Goal: Task Accomplishment & Management: Complete application form

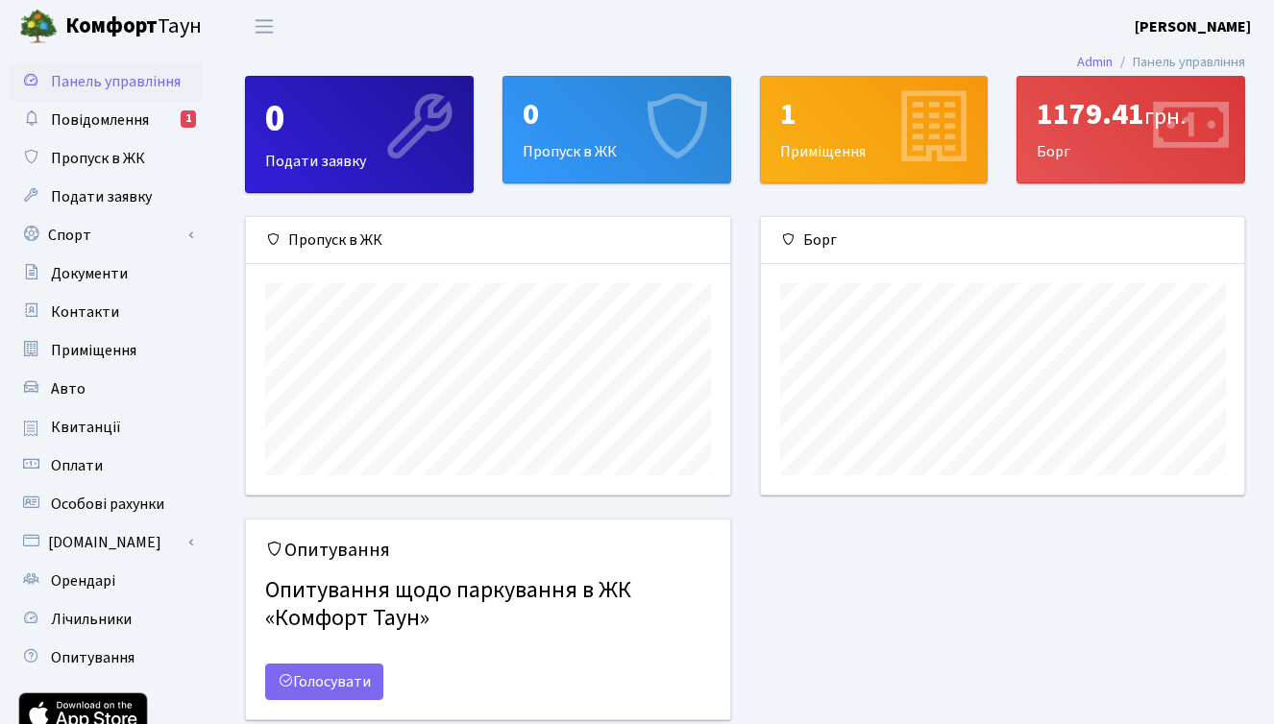
scroll to position [278, 483]
click at [114, 190] on span "Подати заявку" at bounding box center [101, 196] width 101 height 21
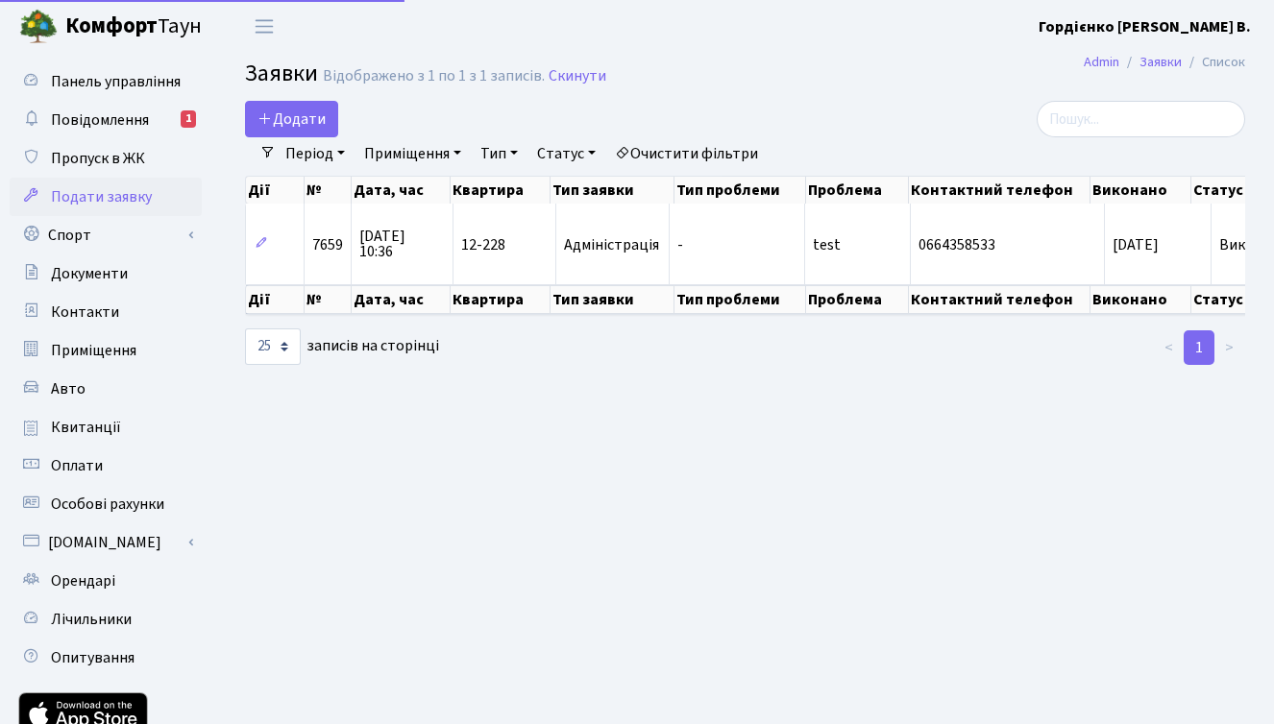
select select "25"
click at [318, 122] on span "Додати" at bounding box center [291, 119] width 68 height 21
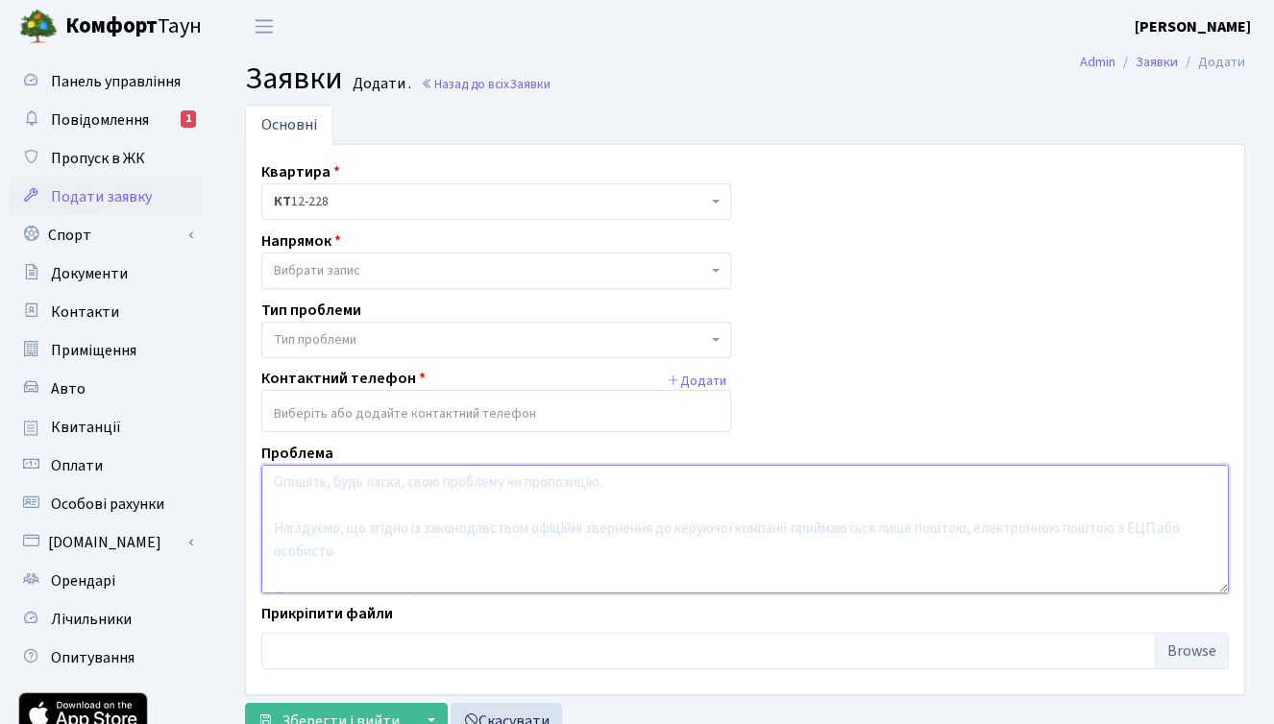
click at [541, 541] on textarea at bounding box center [744, 529] width 967 height 129
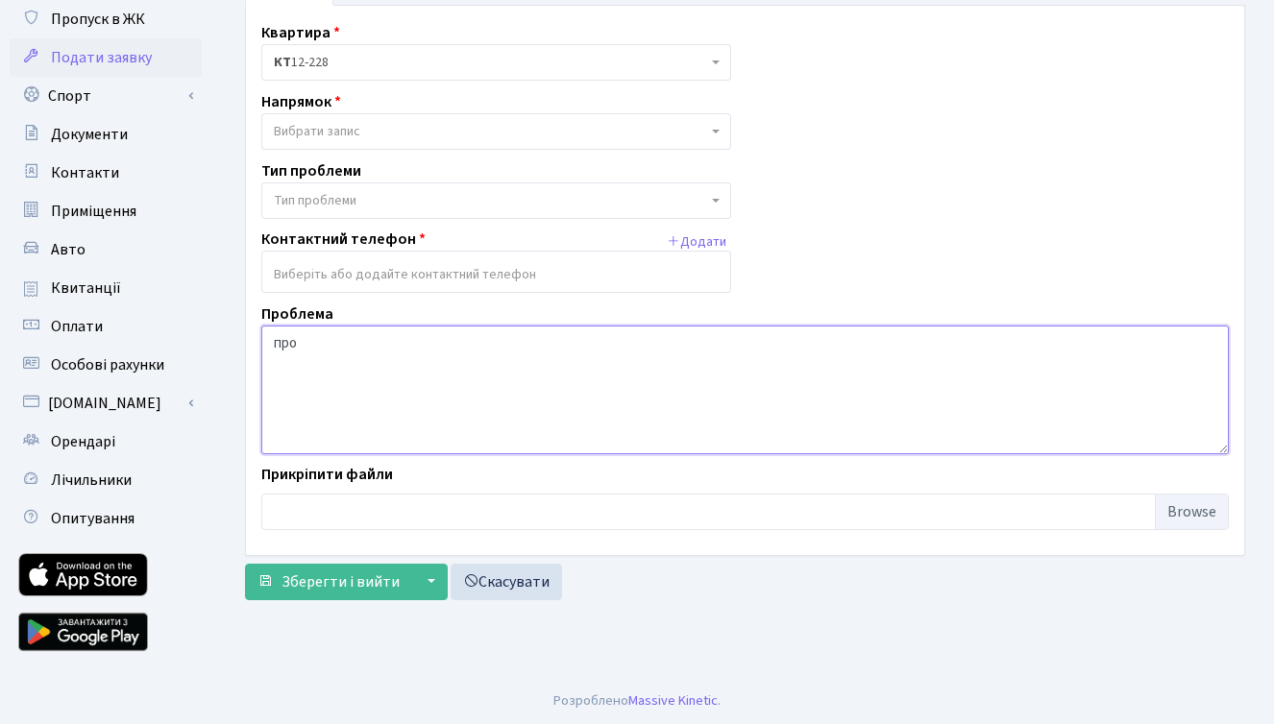
scroll to position [140, 0]
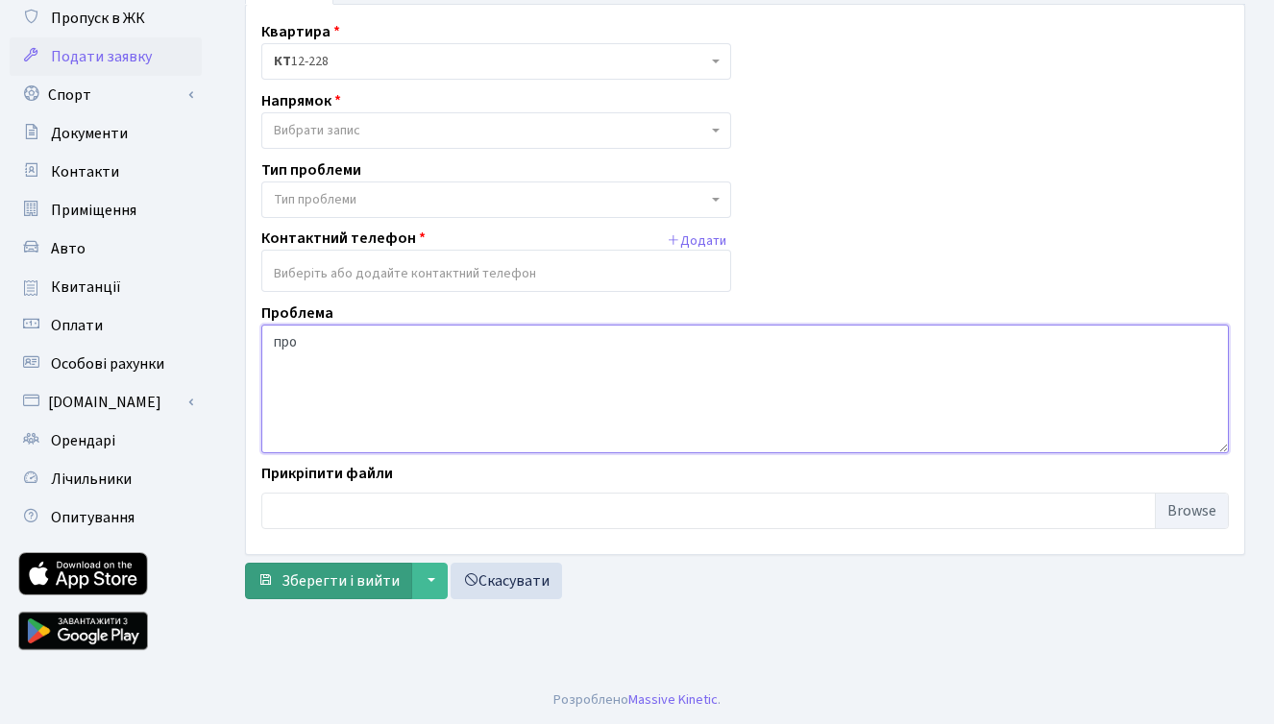
type textarea "про"
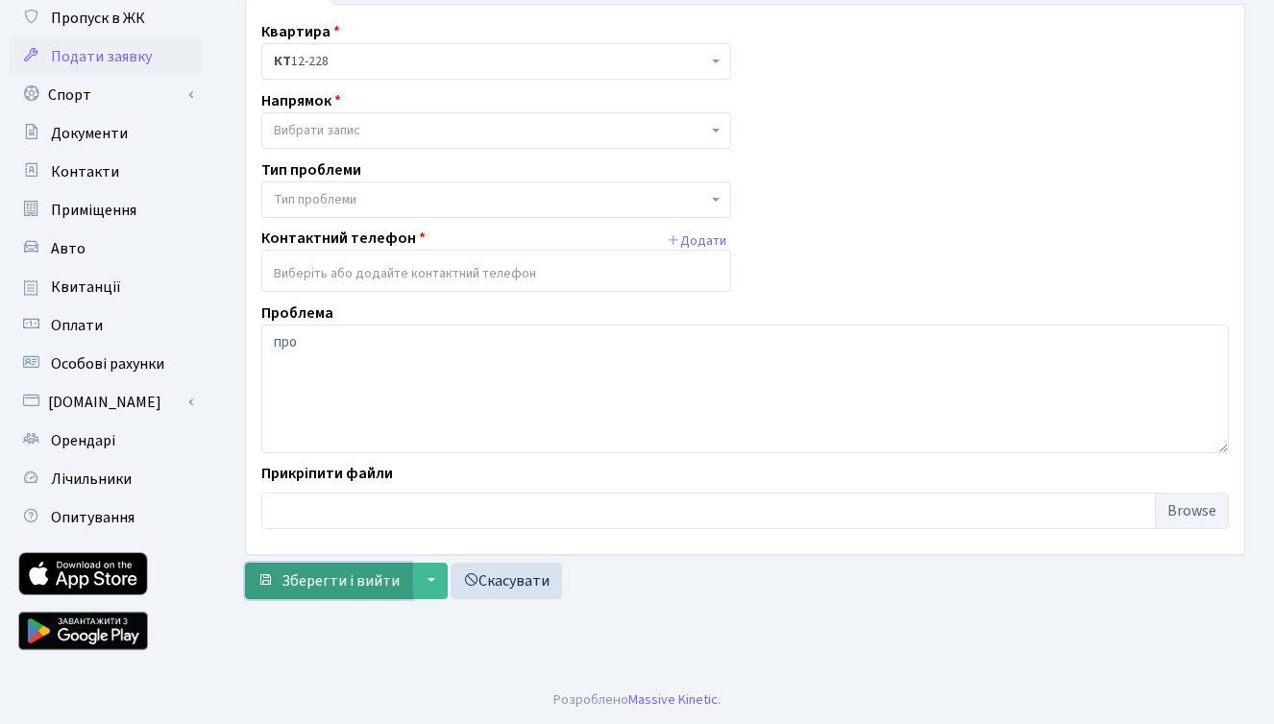
click at [308, 585] on span "Зберегти і вийти" at bounding box center [340, 581] width 118 height 21
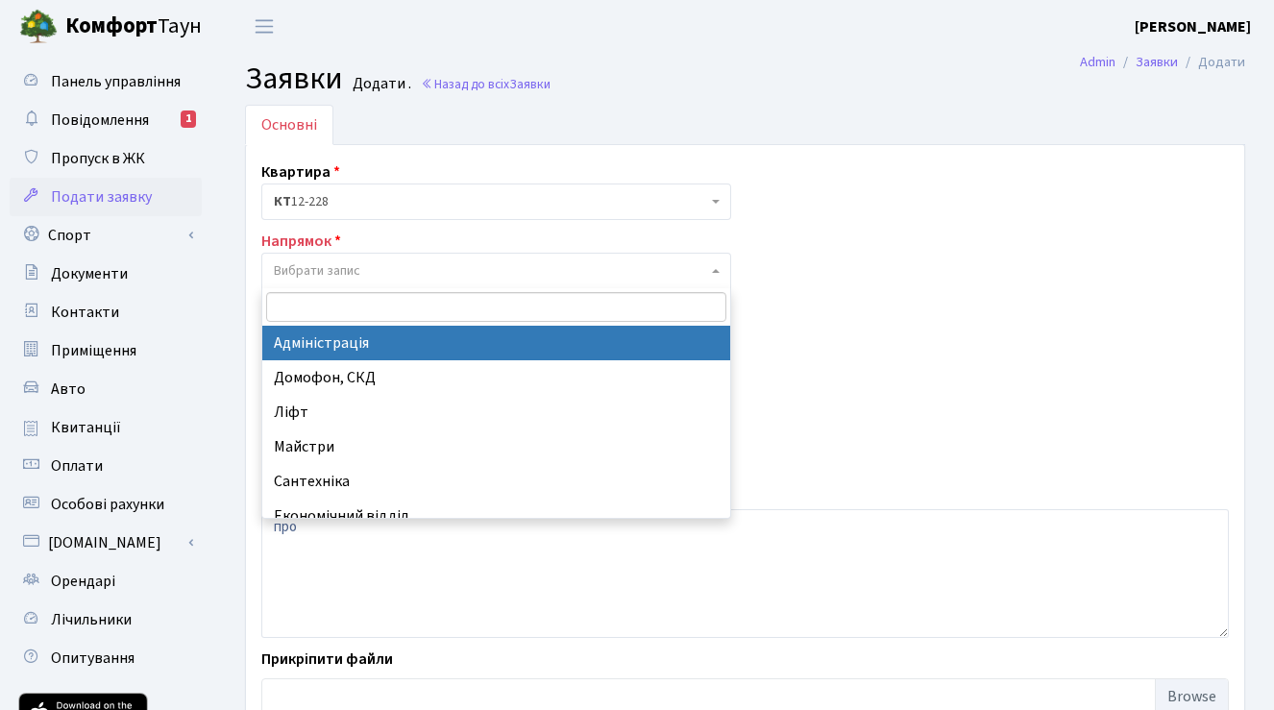
click at [429, 274] on span "Вибрати запис" at bounding box center [490, 270] width 433 height 19
select select "5"
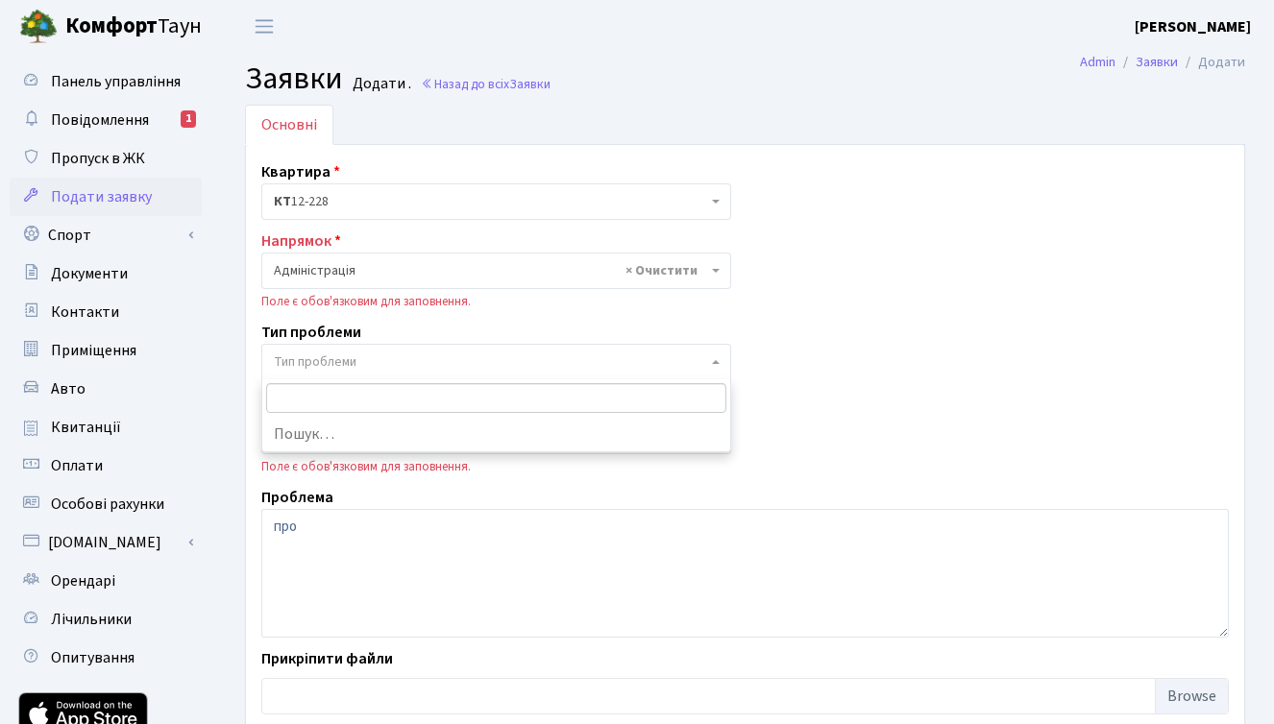
click at [369, 364] on span "Тип проблеми" at bounding box center [490, 362] width 433 height 19
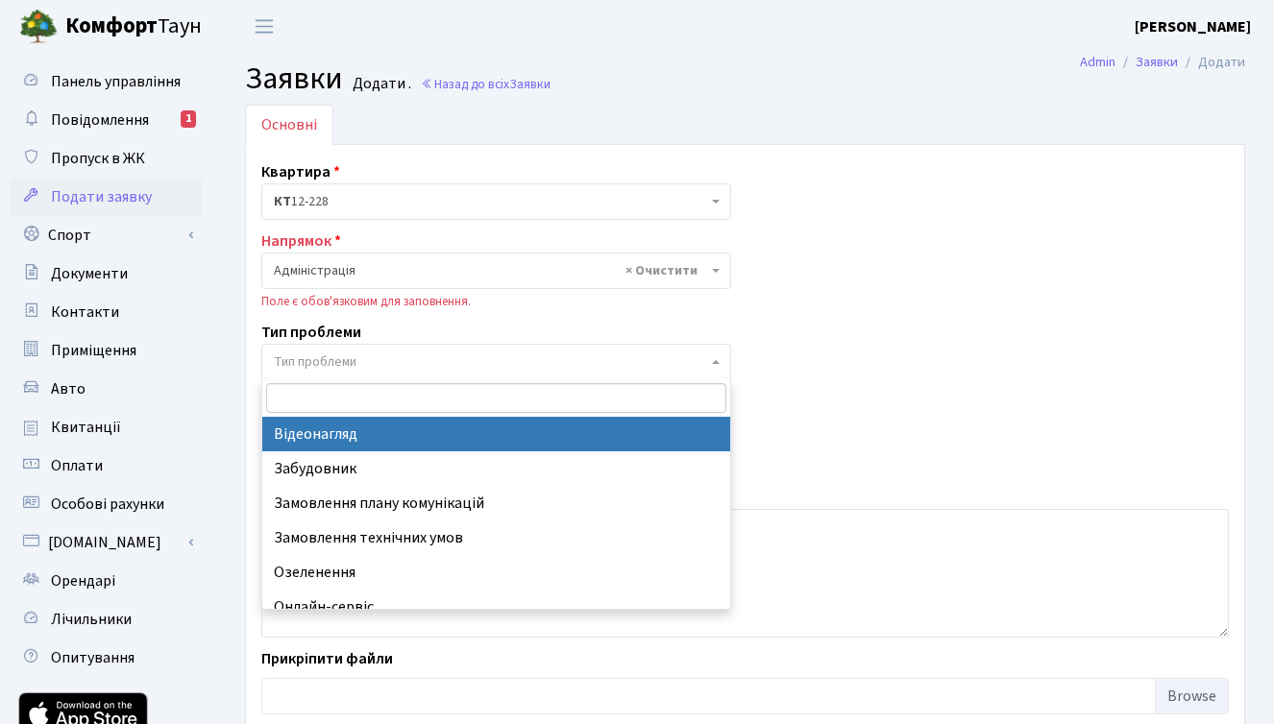
select select "45"
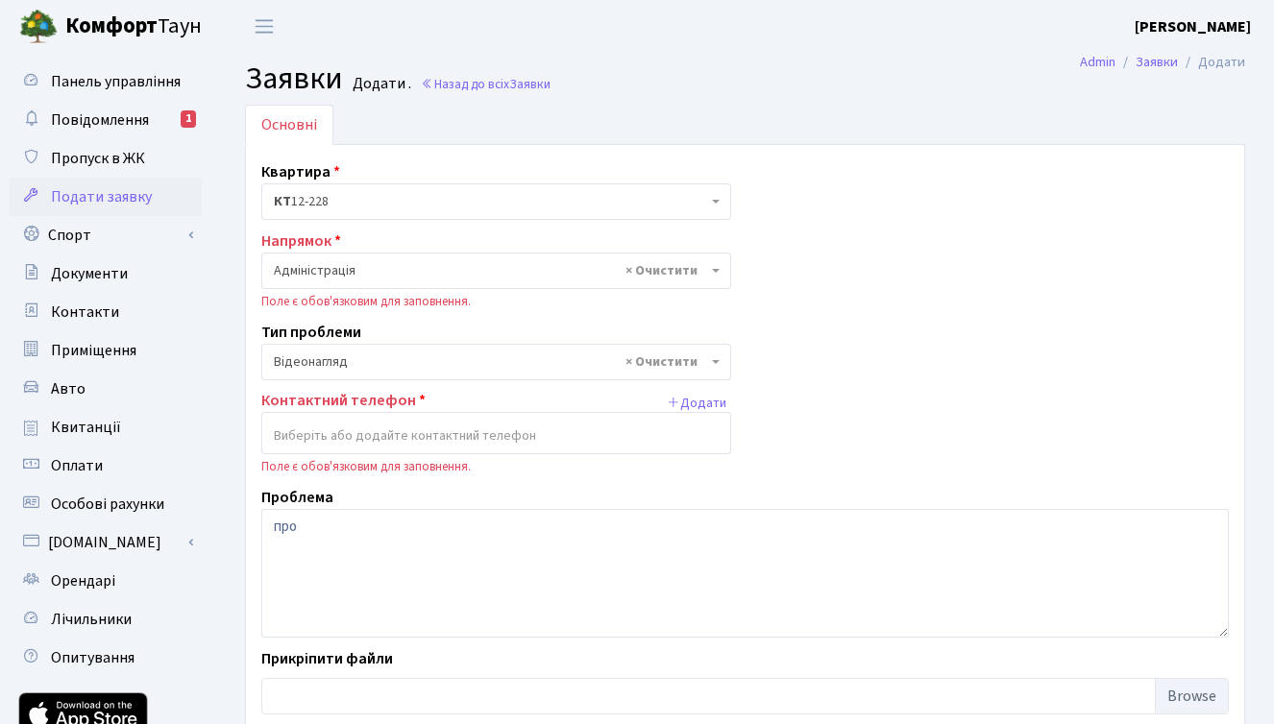
click at [353, 435] on input "search" at bounding box center [496, 436] width 468 height 35
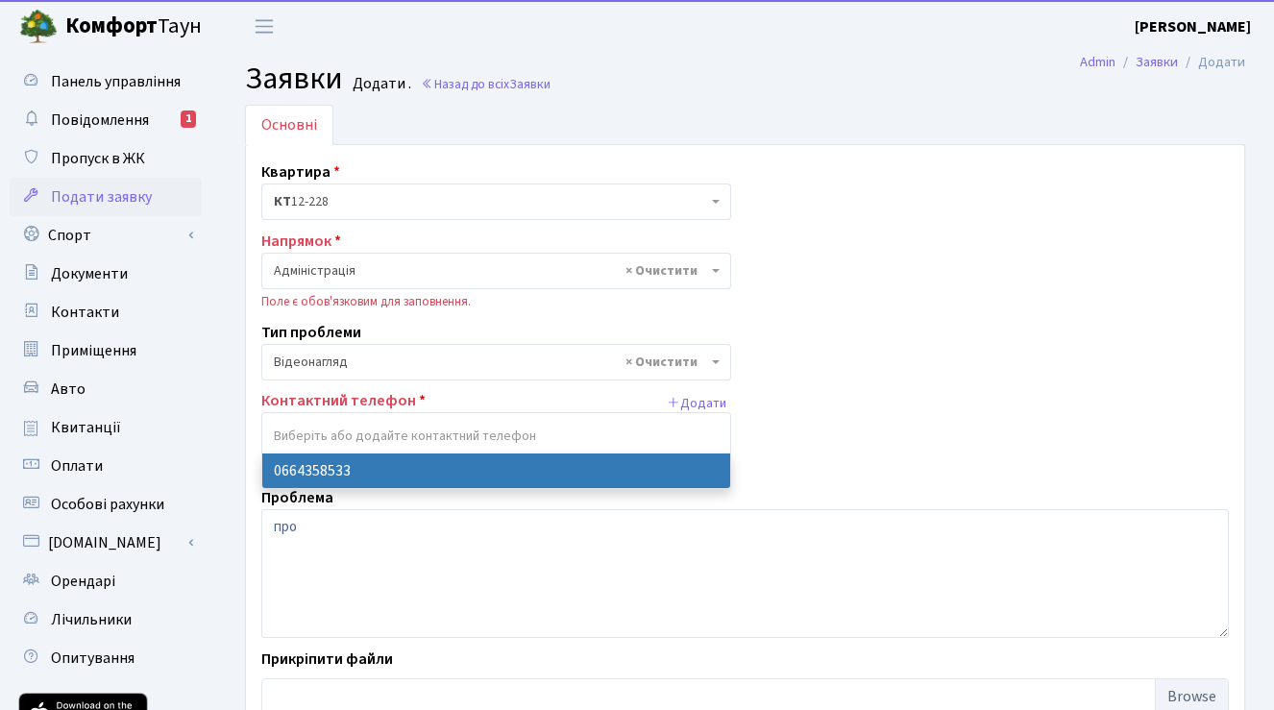
select select "134351"
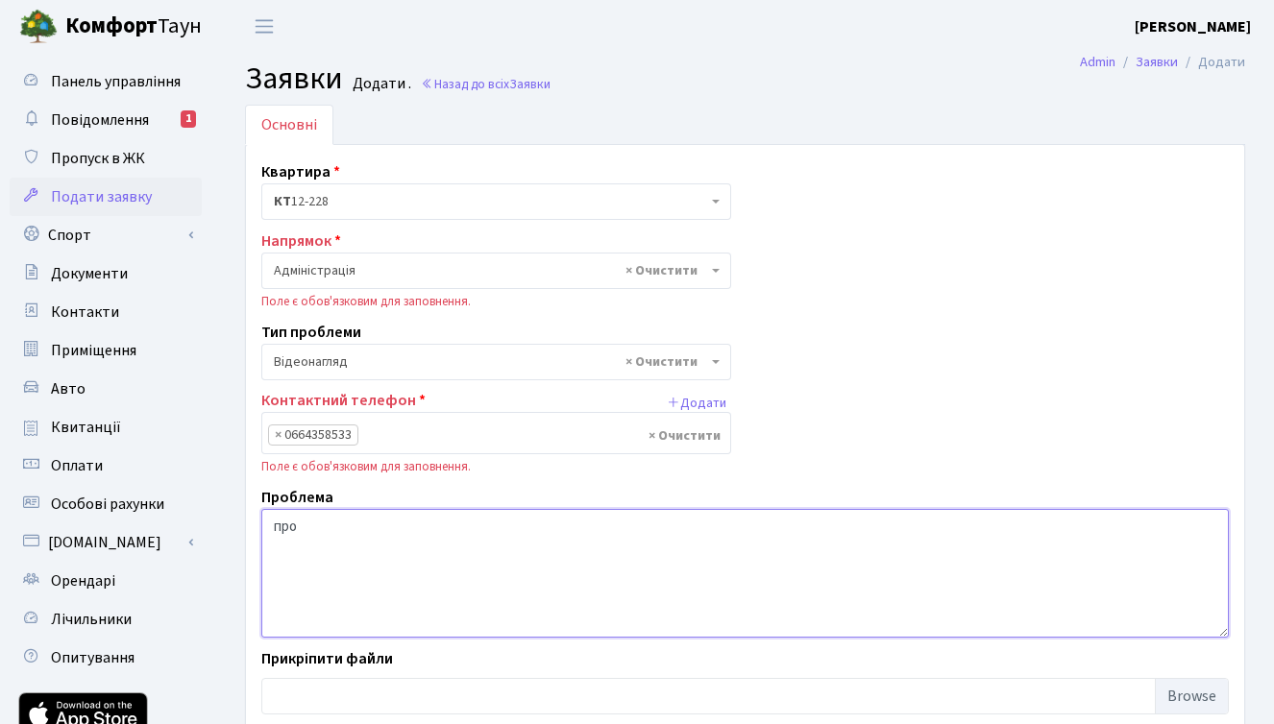
click at [327, 526] on textarea "про" at bounding box center [744, 573] width 967 height 129
type textarea "п"
type textarea "Тест"
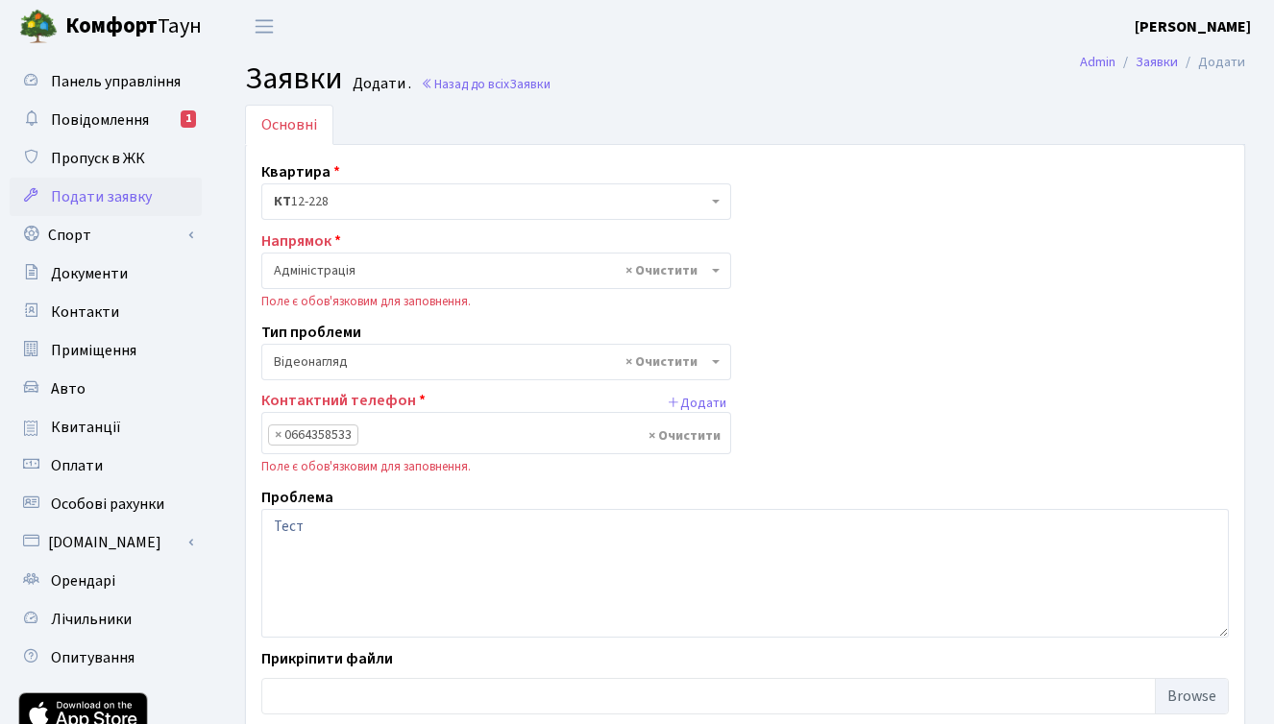
click at [915, 381] on div "Квартира <b>КТ</b>&nbsp;&nbsp;&nbsp;&nbsp;12-228 КТ 12-228 Напрямок - Адміністр…" at bounding box center [745, 441] width 996 height 563
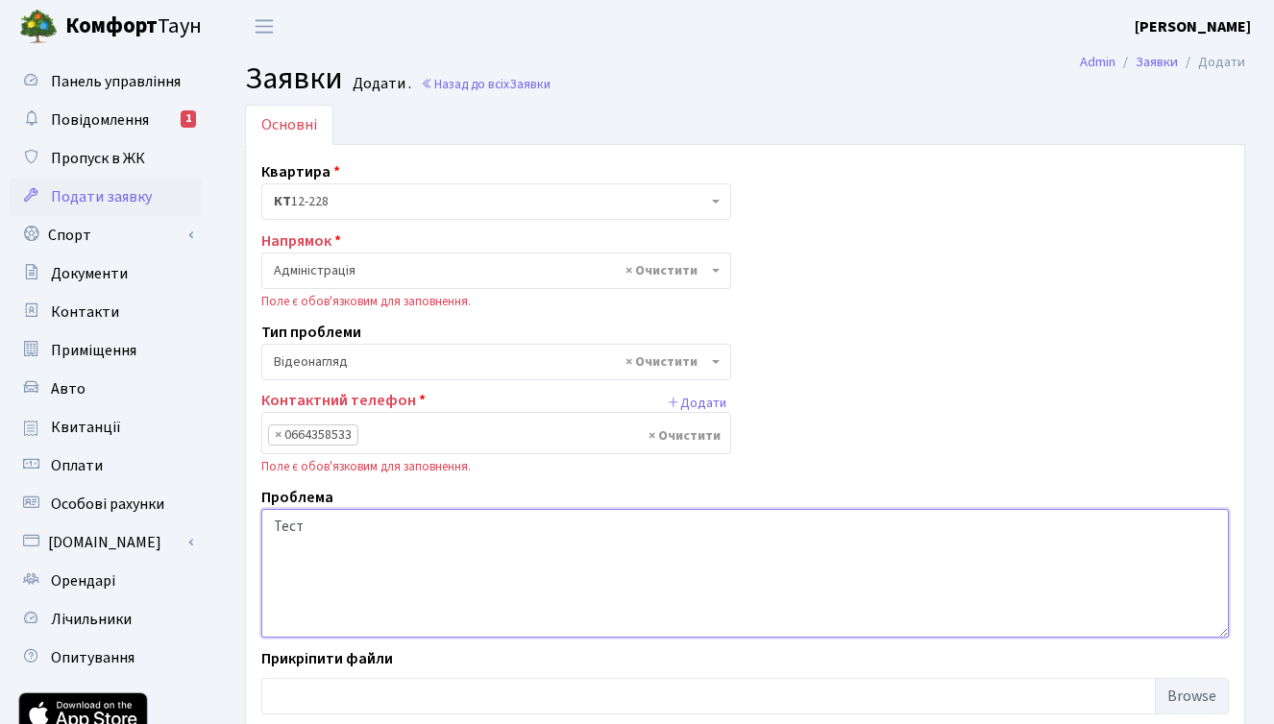
drag, startPoint x: 322, startPoint y: 527, endPoint x: 244, endPoint y: 530, distance: 77.9
click at [245, 530] on div "Квартира <b>КТ</b>&nbsp;&nbsp;&nbsp;&nbsp;12-228 КТ 12-228 Напрямок - Адміністр…" at bounding box center [745, 442] width 1000 height 596
type textarea "Тест"
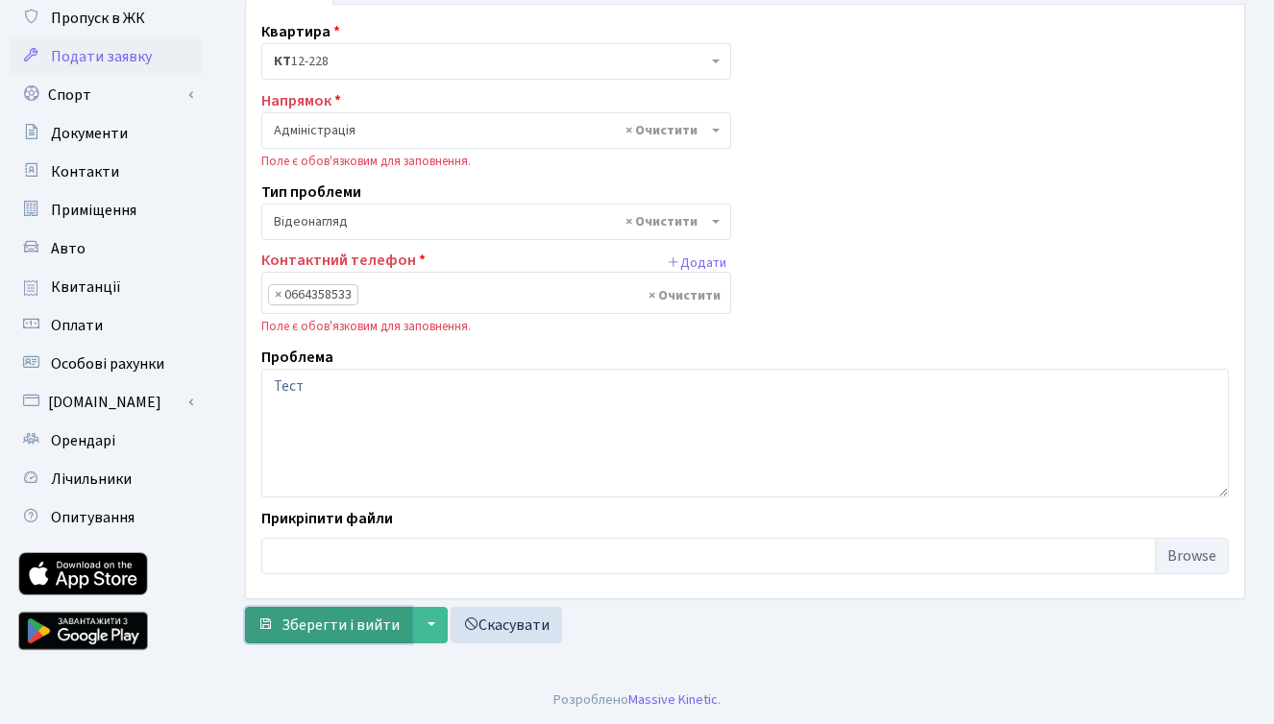
click at [321, 634] on span "Зберегти і вийти" at bounding box center [340, 625] width 118 height 21
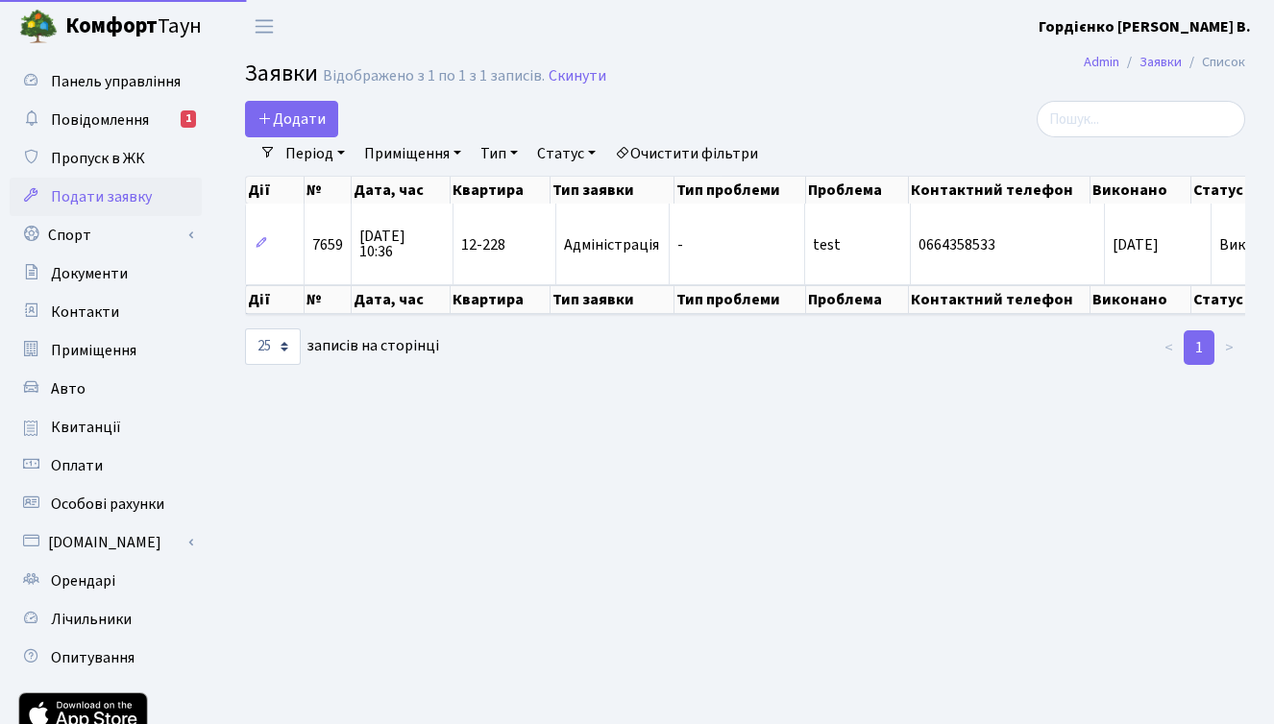
select select "25"
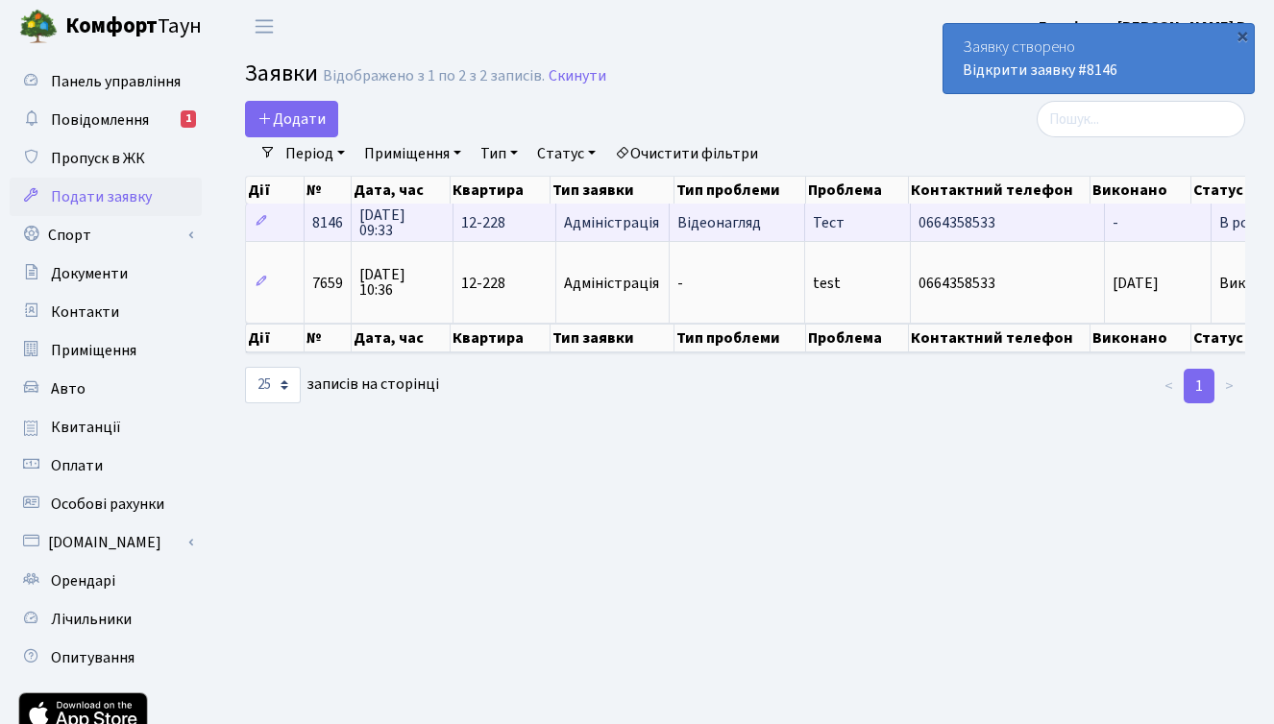
click at [841, 222] on span "Тест" at bounding box center [857, 222] width 89 height 15
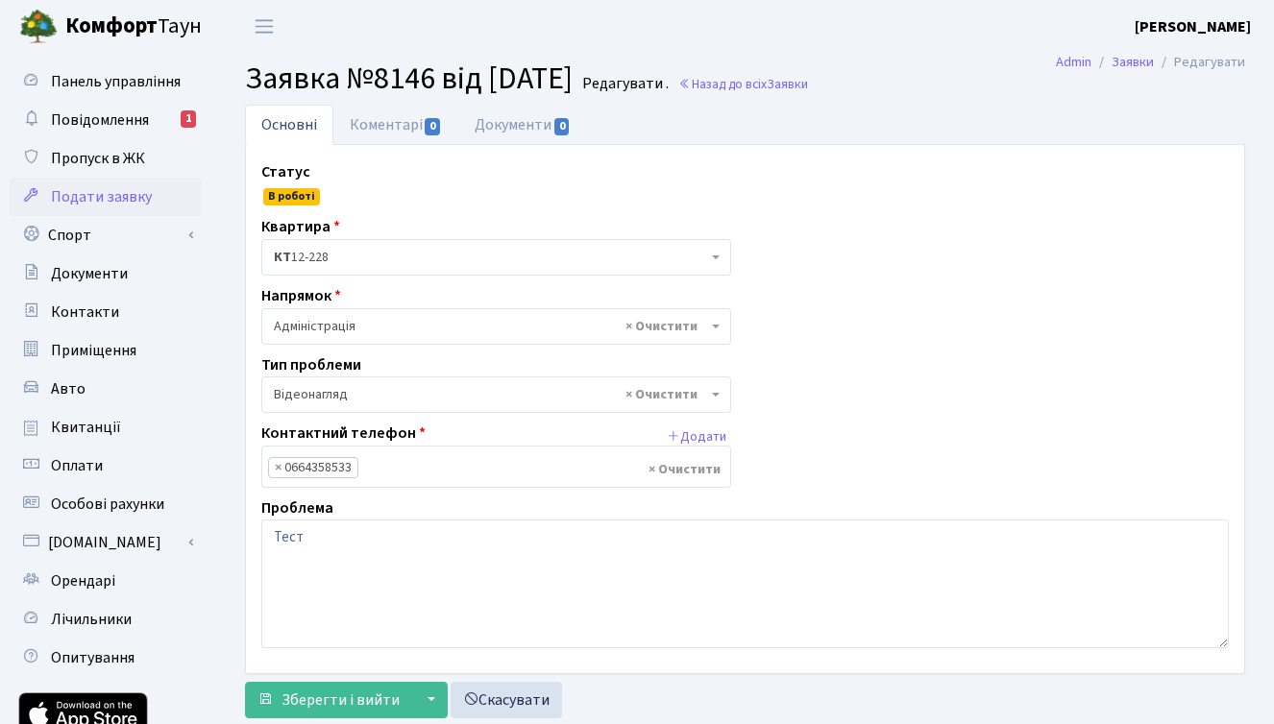
select select "45"
click at [782, 75] on link "Назад до всіх Заявки" at bounding box center [743, 84] width 130 height 18
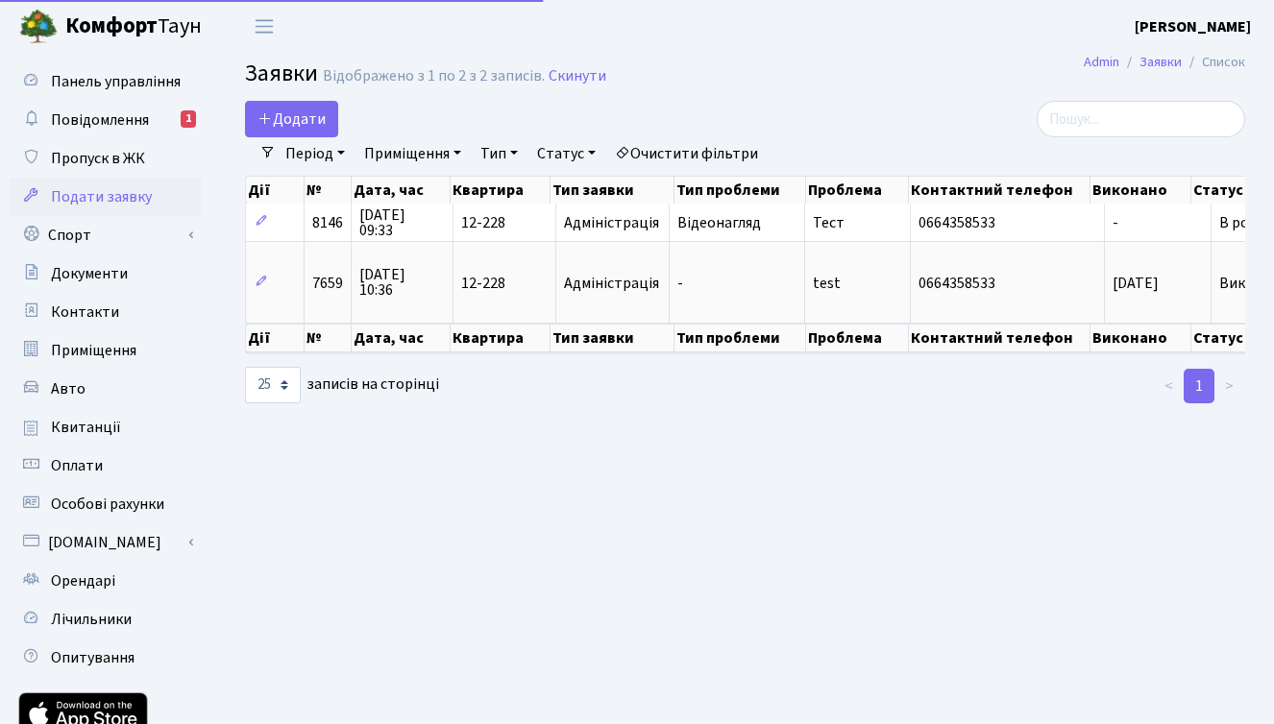
select select "25"
click at [969, 510] on main "Admin Заявки Список Заявки Відображено з 1 по 2 з 2 записів. Скинути Додати Філ…" at bounding box center [745, 435] width 1058 height 764
